Goal: Information Seeking & Learning: Find specific fact

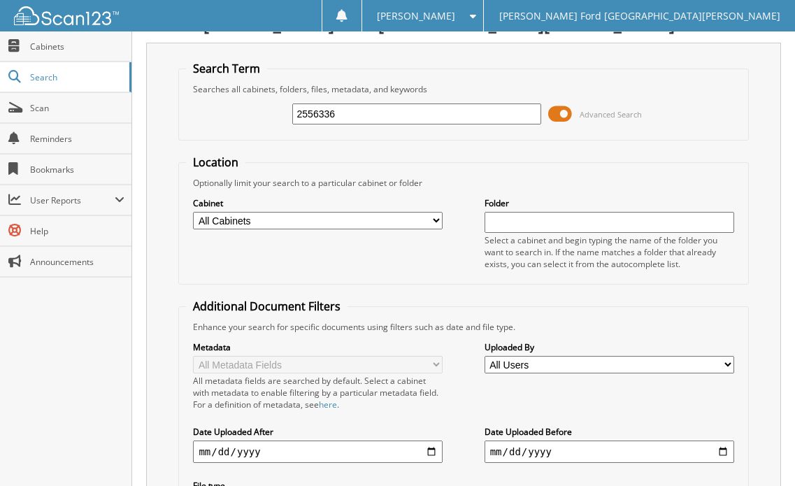
scroll to position [24, 0]
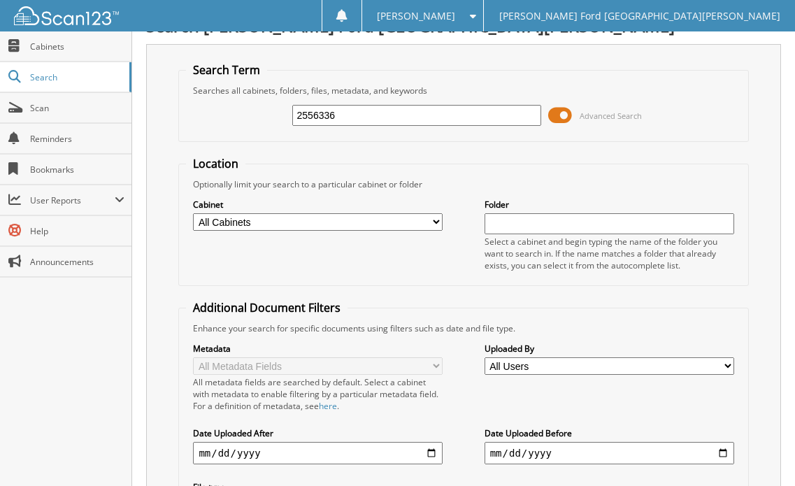
drag, startPoint x: 349, startPoint y: 119, endPoint x: 233, endPoint y: 120, distance: 116.1
click at [233, 120] on div "2556336 Advanced Search" at bounding box center [463, 116] width 555 height 38
type input "2554542"
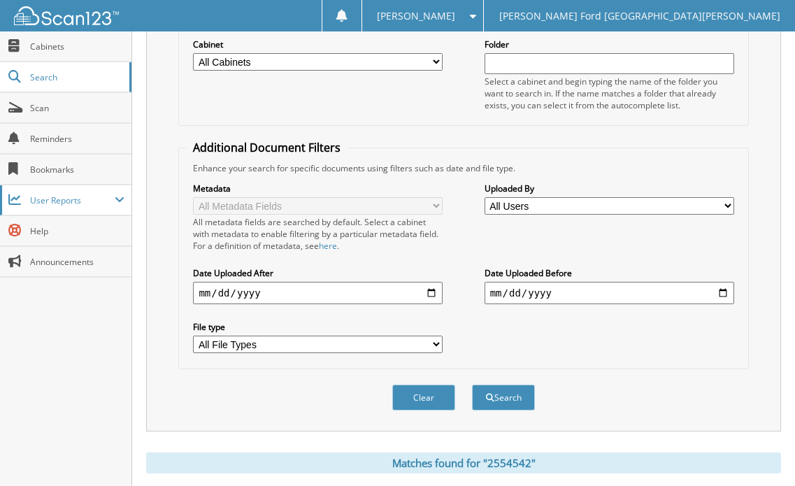
scroll to position [374, 0]
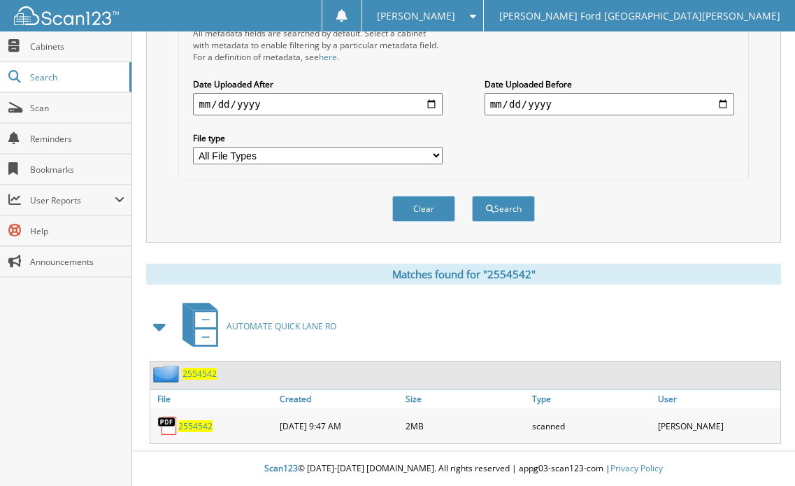
click at [199, 425] on span "2554542" at bounding box center [195, 426] width 34 height 12
